Goal: Browse casually

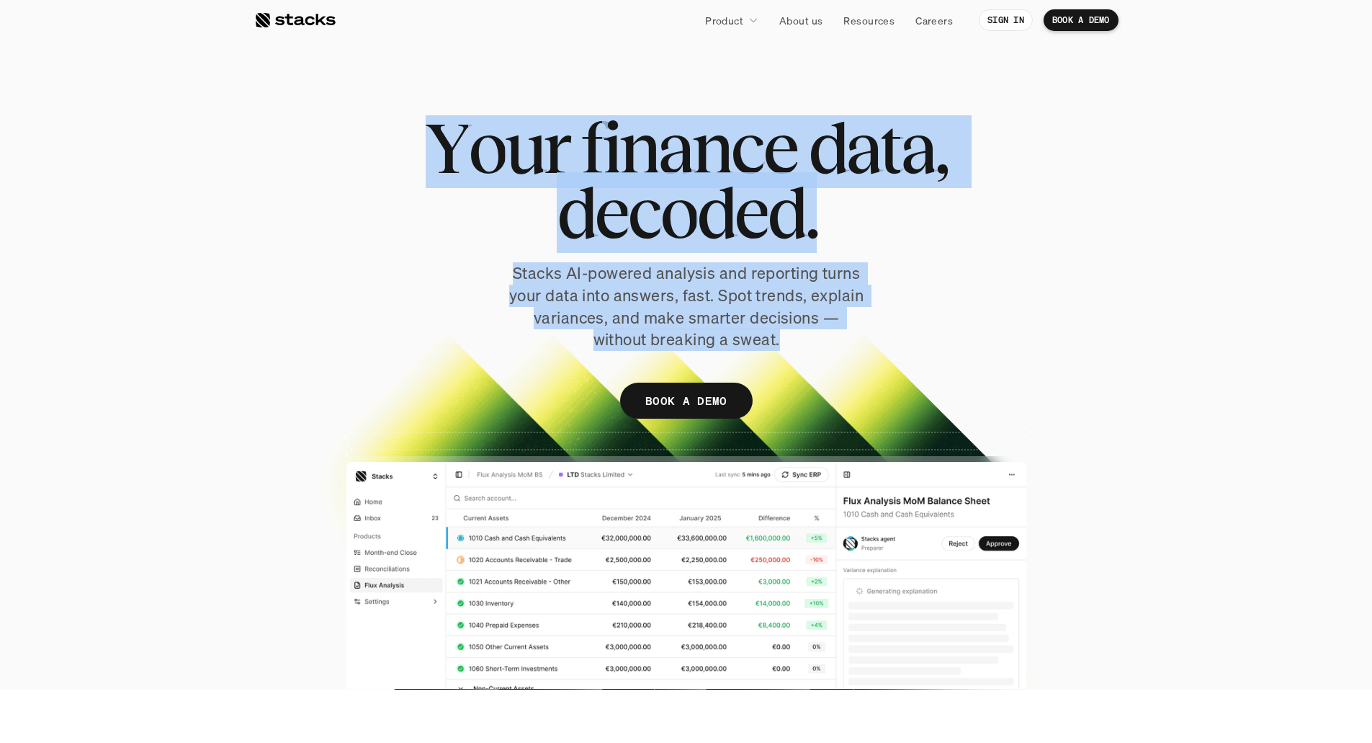
drag, startPoint x: 478, startPoint y: 142, endPoint x: 781, endPoint y: 334, distance: 358.1
click at [781, 334] on div "Y o u r f i n a n c e d a t a , d e c o d e d . Stacks AI-powered analysis and …" at bounding box center [686, 274] width 864 height 318
click at [781, 334] on p "Stacks AI-powered analysis and reporting turns your data into answers, fast. Sp…" at bounding box center [686, 306] width 360 height 89
drag, startPoint x: 784, startPoint y: 336, endPoint x: 362, endPoint y: 97, distance: 484.6
click at [362, 97] on div "Y o u r f i n a n c e d a t a , d e c o d e d . Stacks AI-powered analysis and …" at bounding box center [686, 374] width 864 height 632
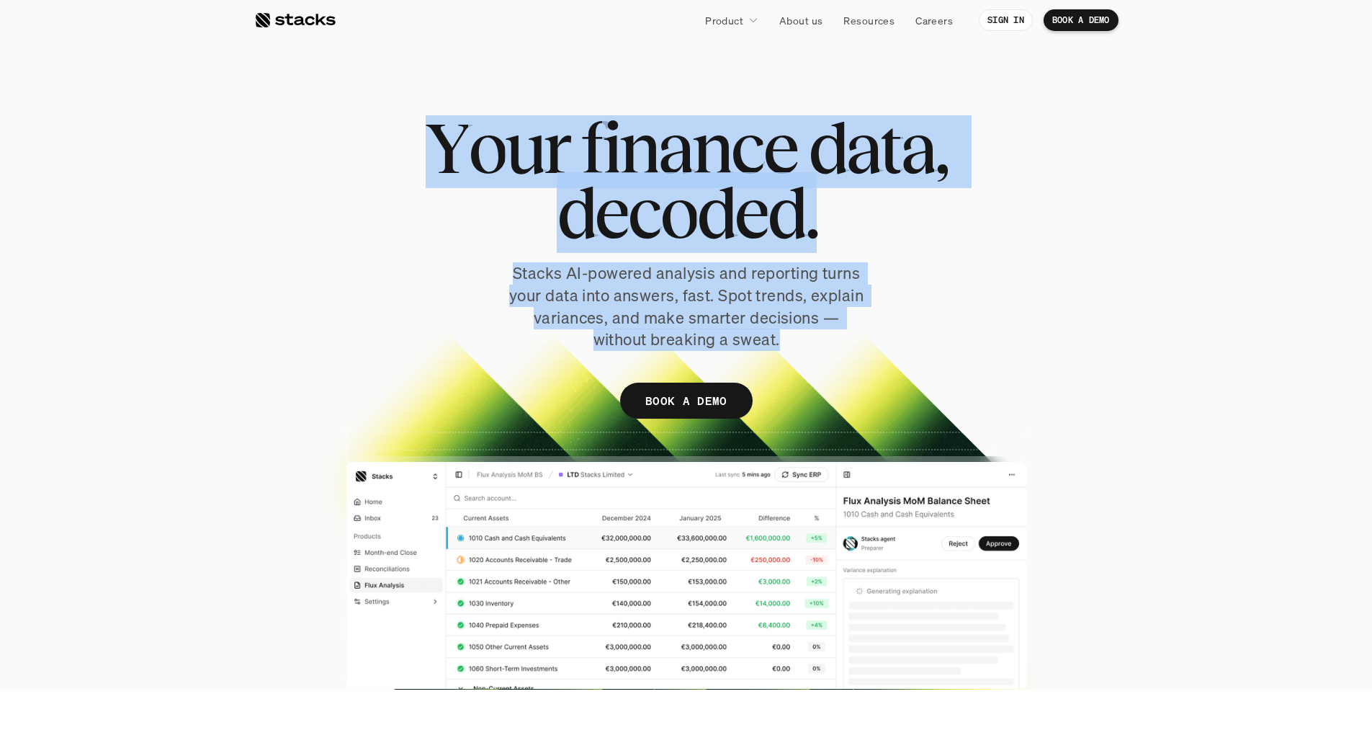
click at [362, 97] on div at bounding box center [686, 374] width 864 height 632
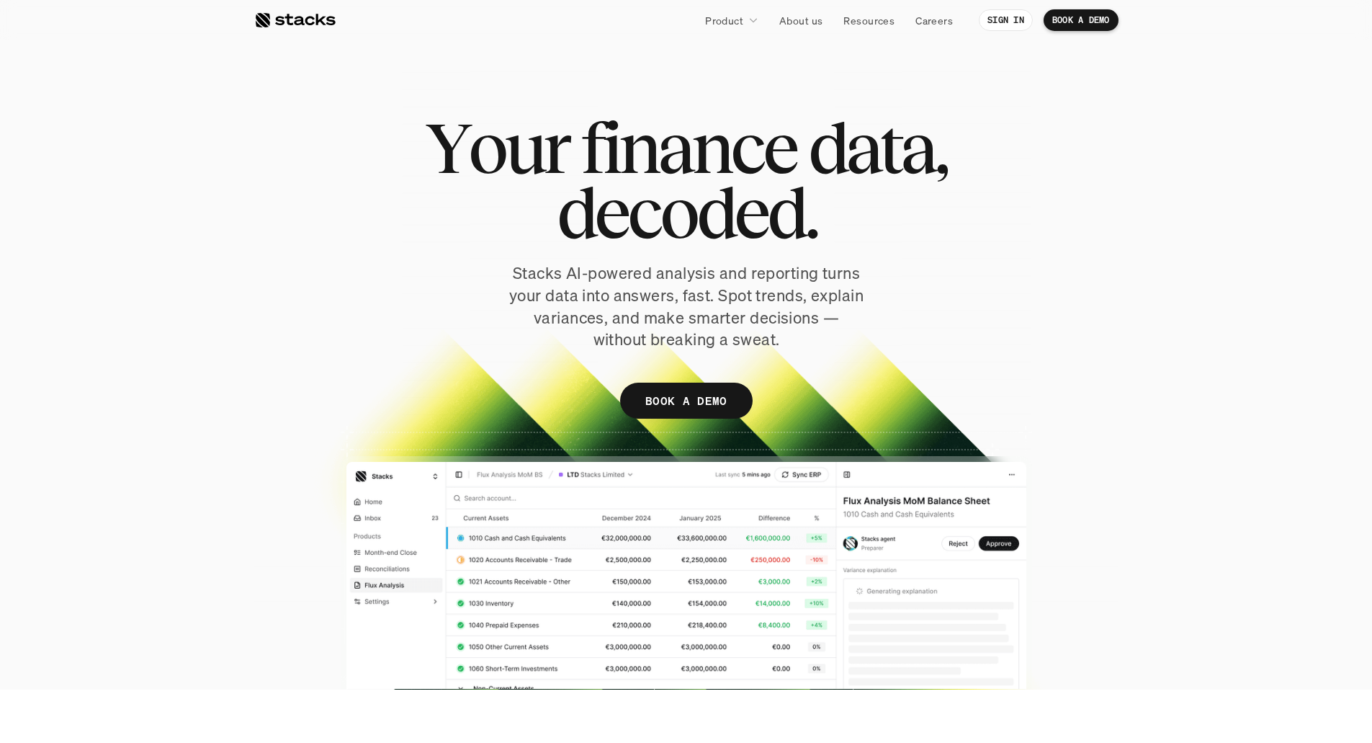
click at [385, 121] on h1 "Y o u r f i n a n c e d a t a , d e c o d e d ." at bounding box center [686, 180] width 720 height 130
